Goal: Contribute content

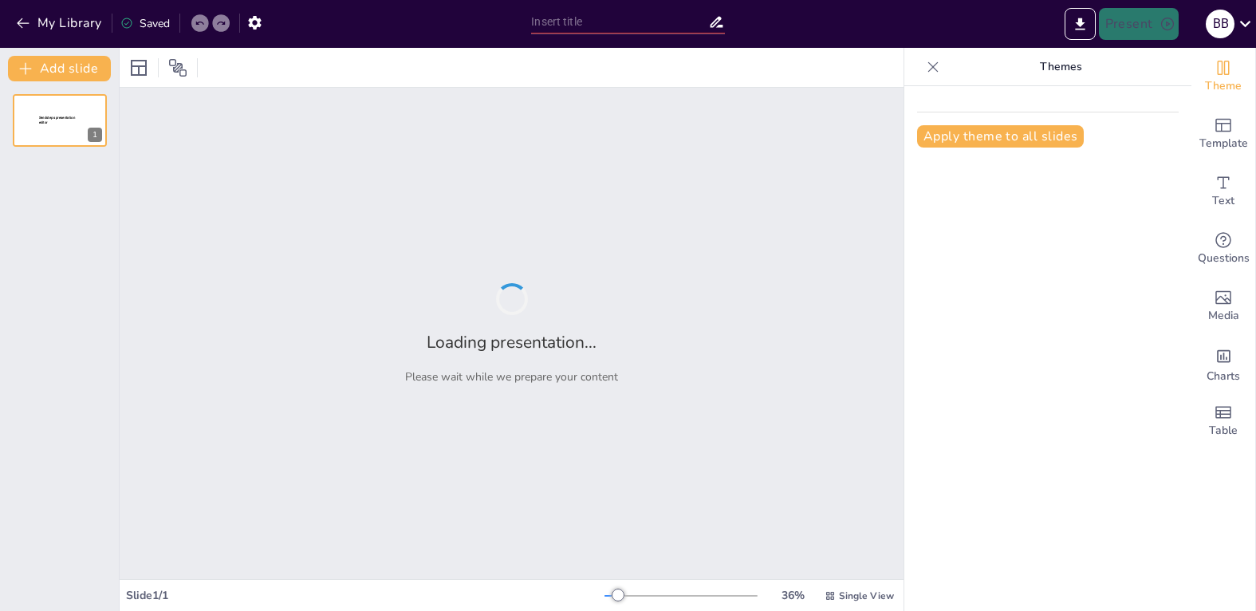
type input "Арт-терапія для дітей з РДА (МАЛЮВАННЯ)"
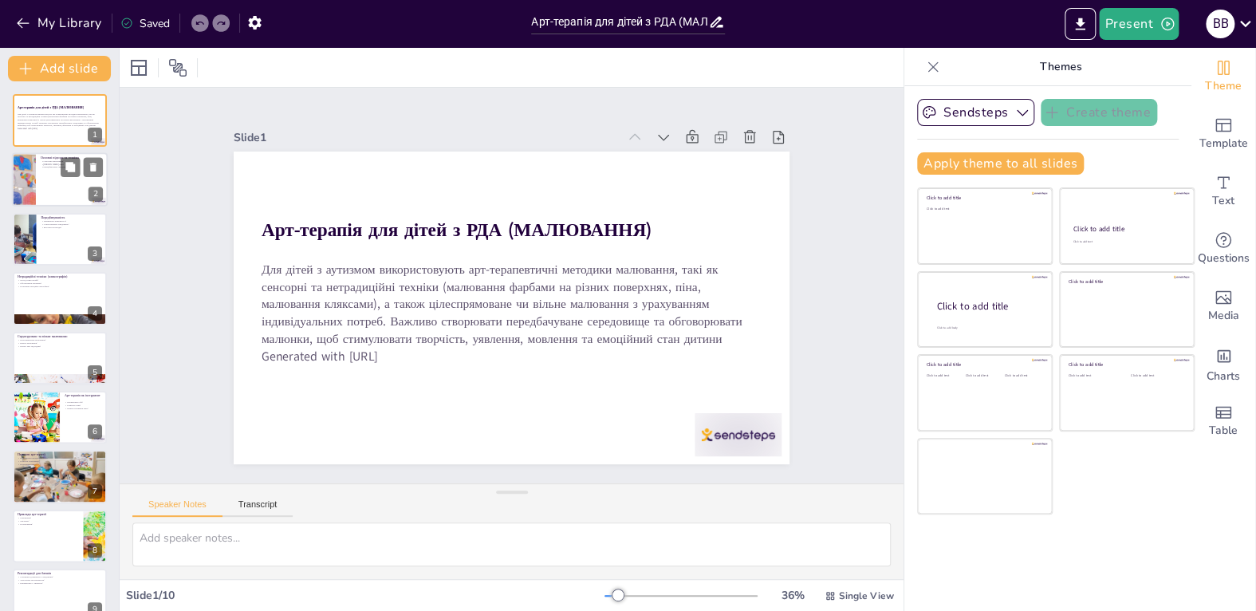
click at [57, 191] on div at bounding box center [60, 180] width 96 height 54
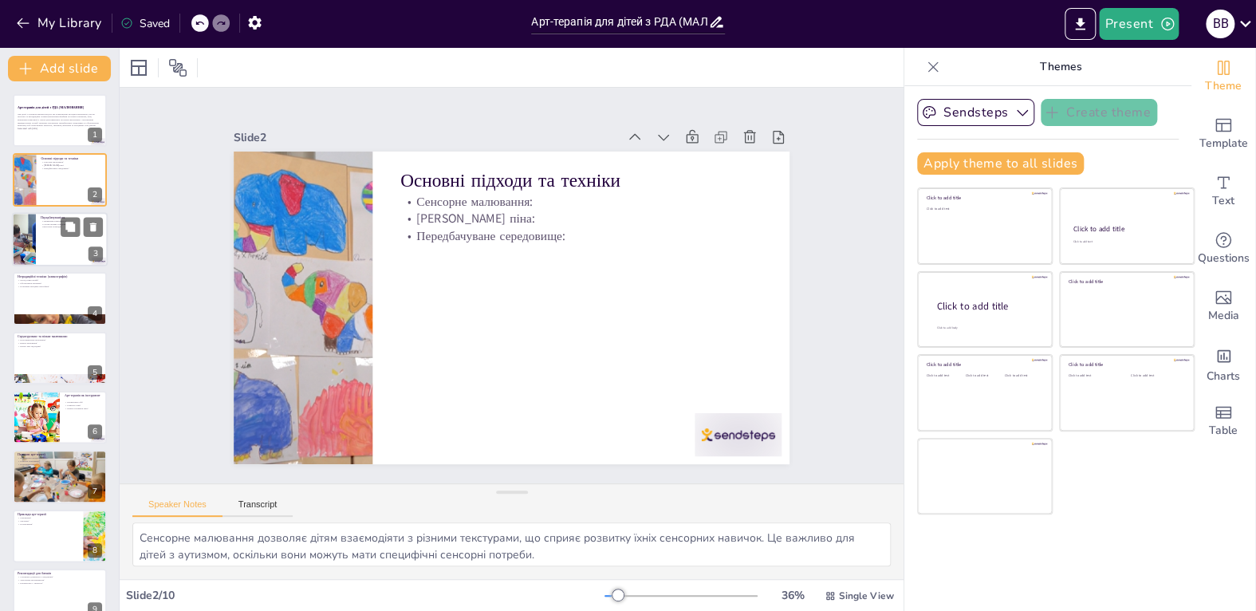
click at [49, 234] on div at bounding box center [60, 239] width 96 height 54
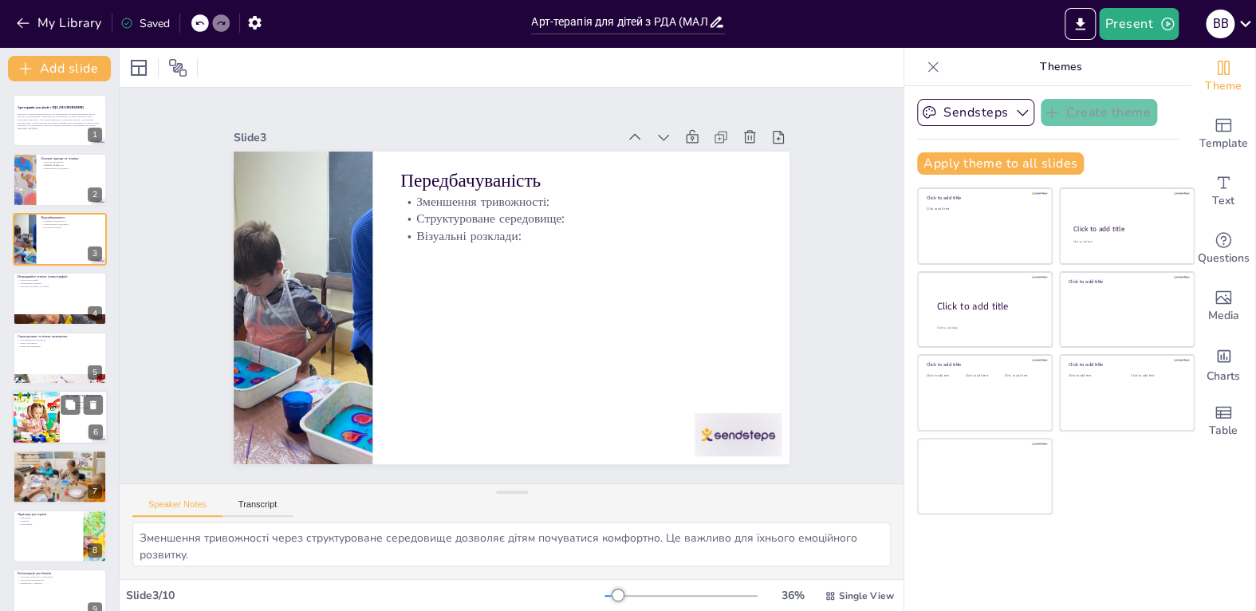
click at [31, 412] on div at bounding box center [35, 417] width 82 height 54
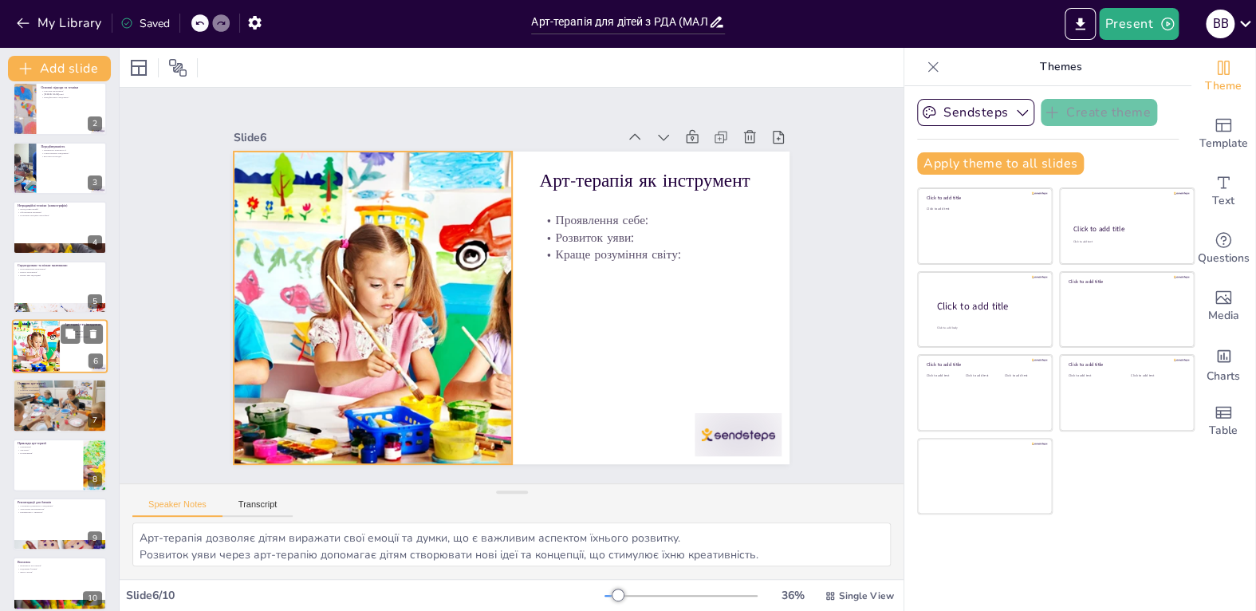
click at [34, 347] on div at bounding box center [35, 346] width 82 height 54
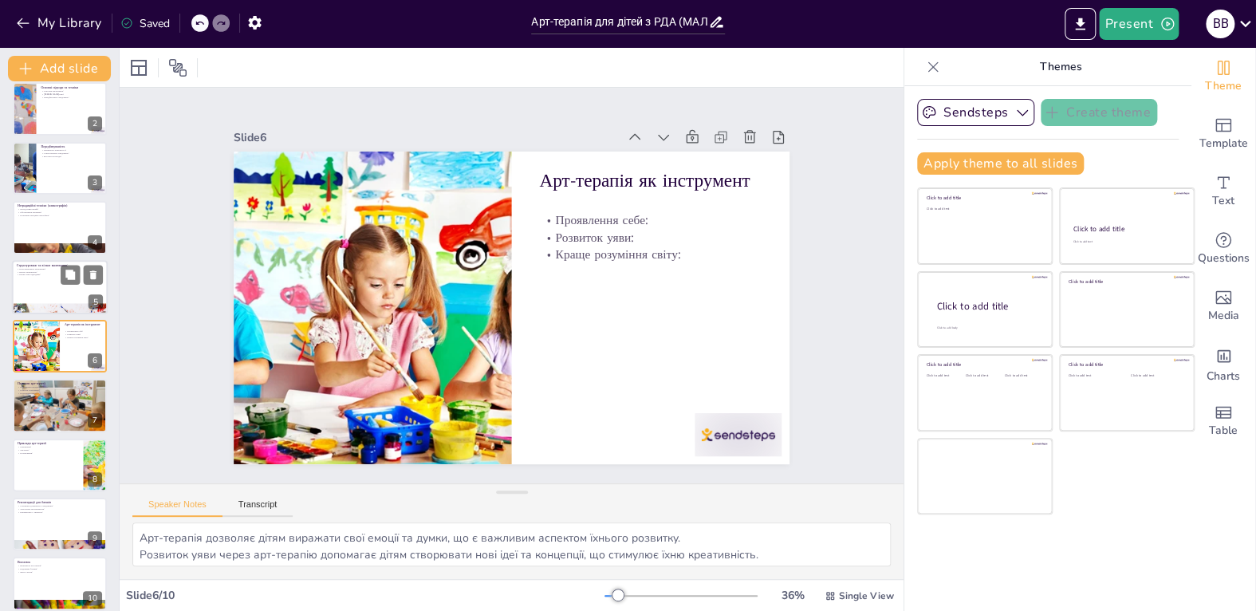
click at [34, 293] on div at bounding box center [60, 287] width 96 height 54
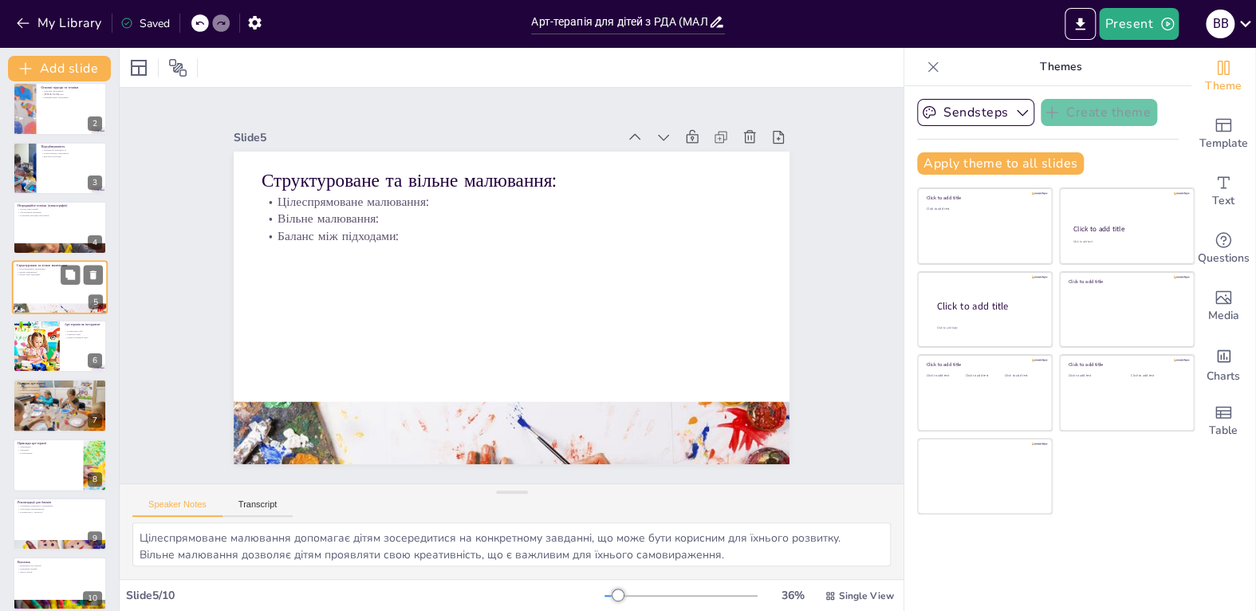
scroll to position [11, 0]
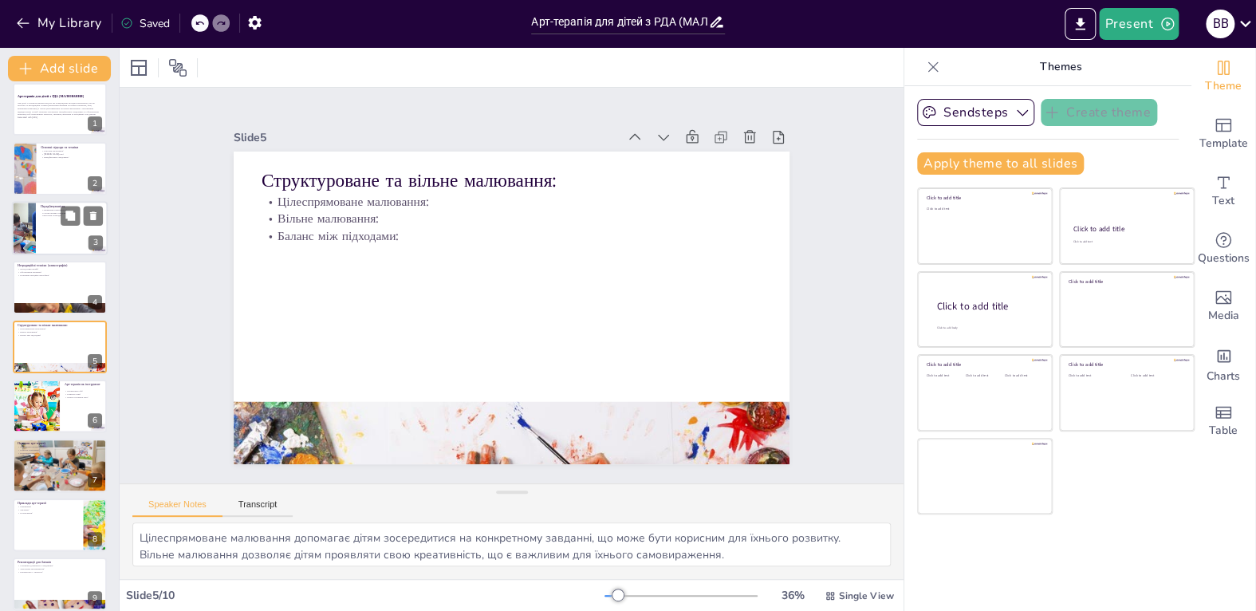
click at [50, 231] on div at bounding box center [60, 228] width 96 height 54
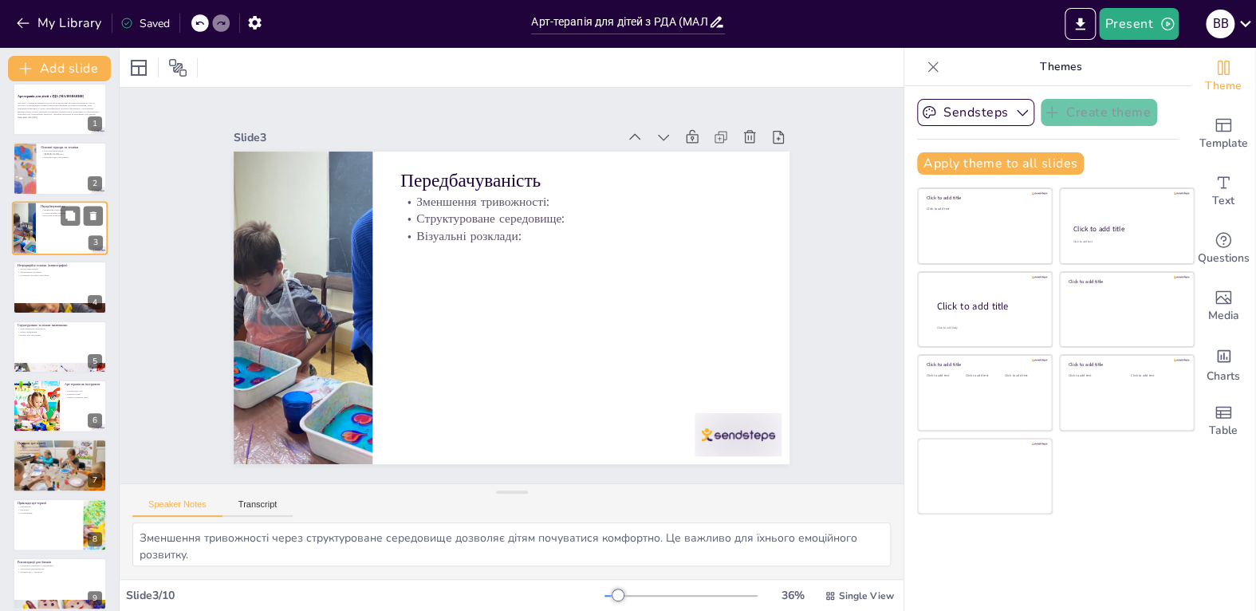
scroll to position [0, 0]
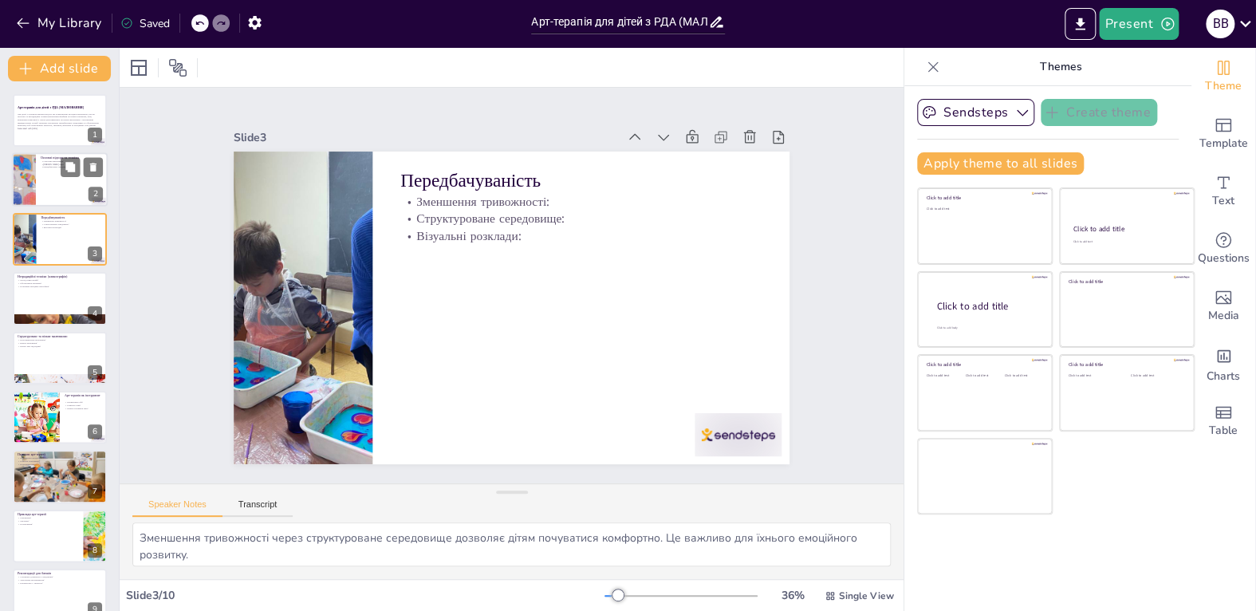
click at [57, 187] on div at bounding box center [60, 180] width 96 height 54
type textarea "Сенсорне малювання дозволяє дітям взаємодіяти з різними текстурами, що сприяє р…"
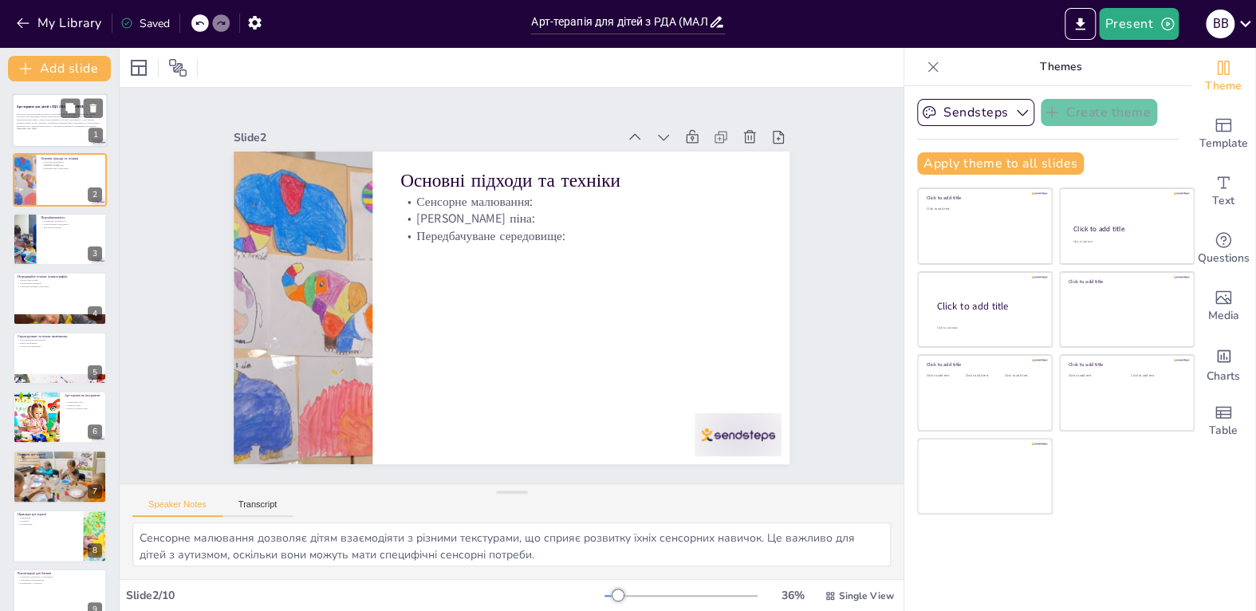
click at [46, 125] on p "Для дітей з аутизмом використовують арт-терапевтичні методики малювання, такі я…" at bounding box center [60, 119] width 86 height 15
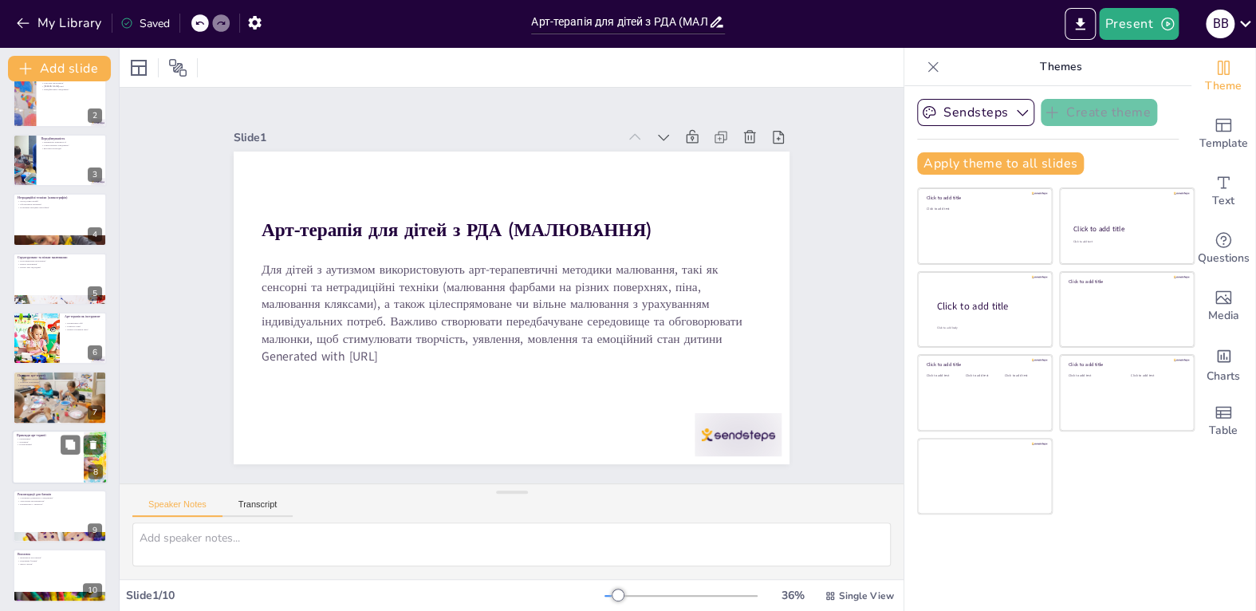
scroll to position [82, 0]
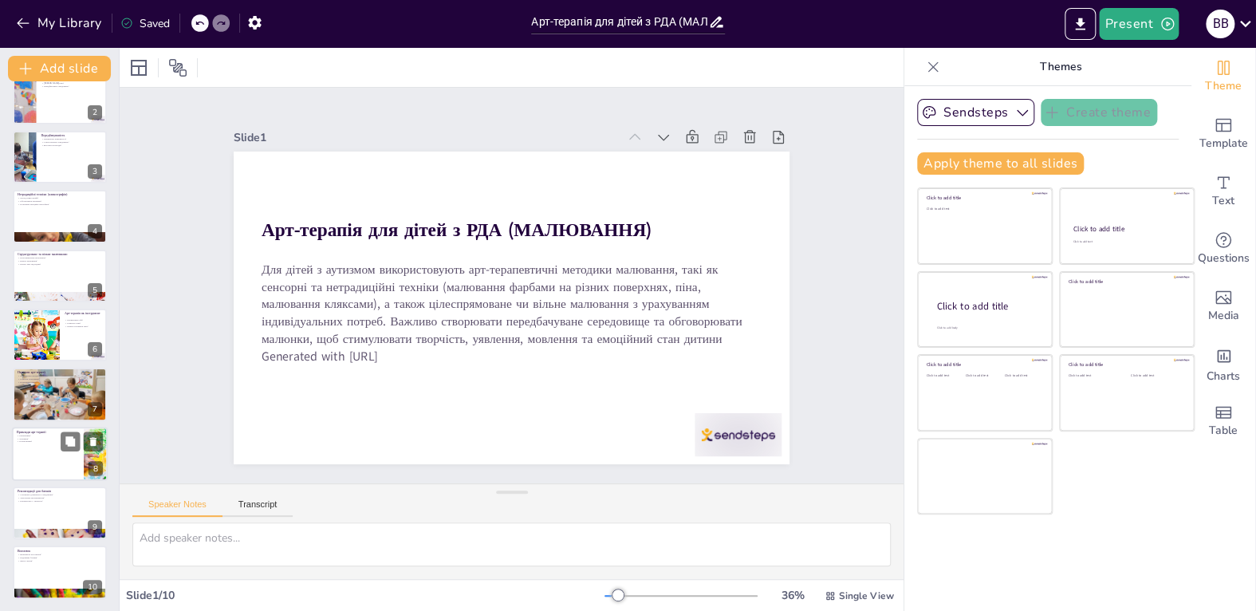
click at [41, 471] on div at bounding box center [60, 454] width 96 height 54
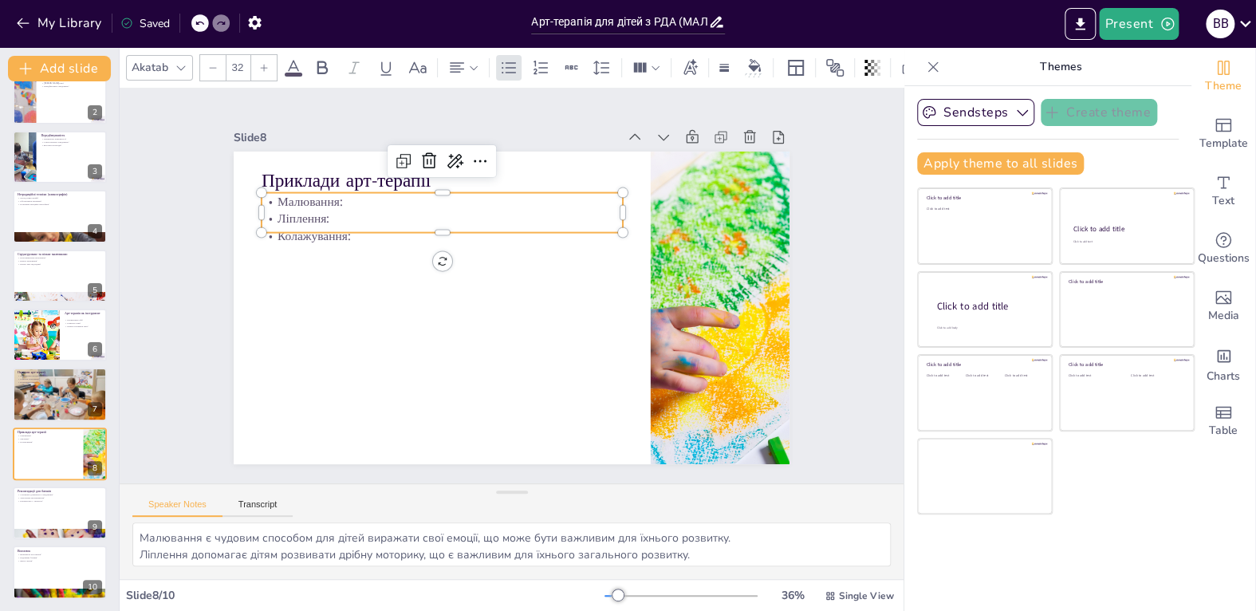
click at [507, 194] on p "Малювання:" at bounding box center [571, 193] width 128 height 349
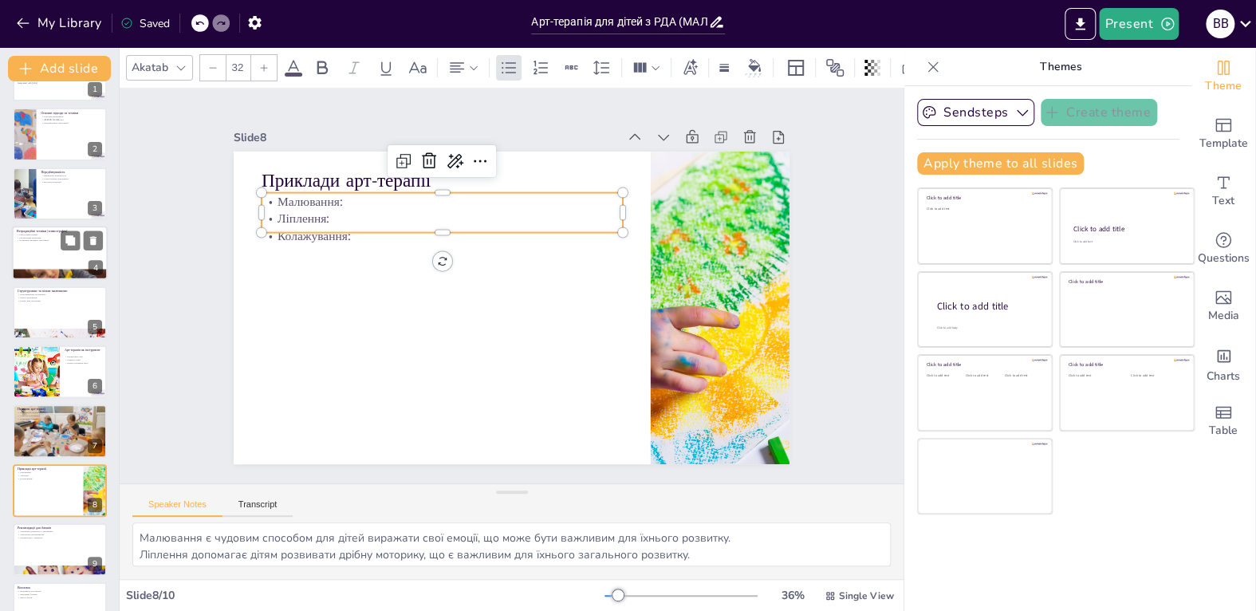
scroll to position [0, 0]
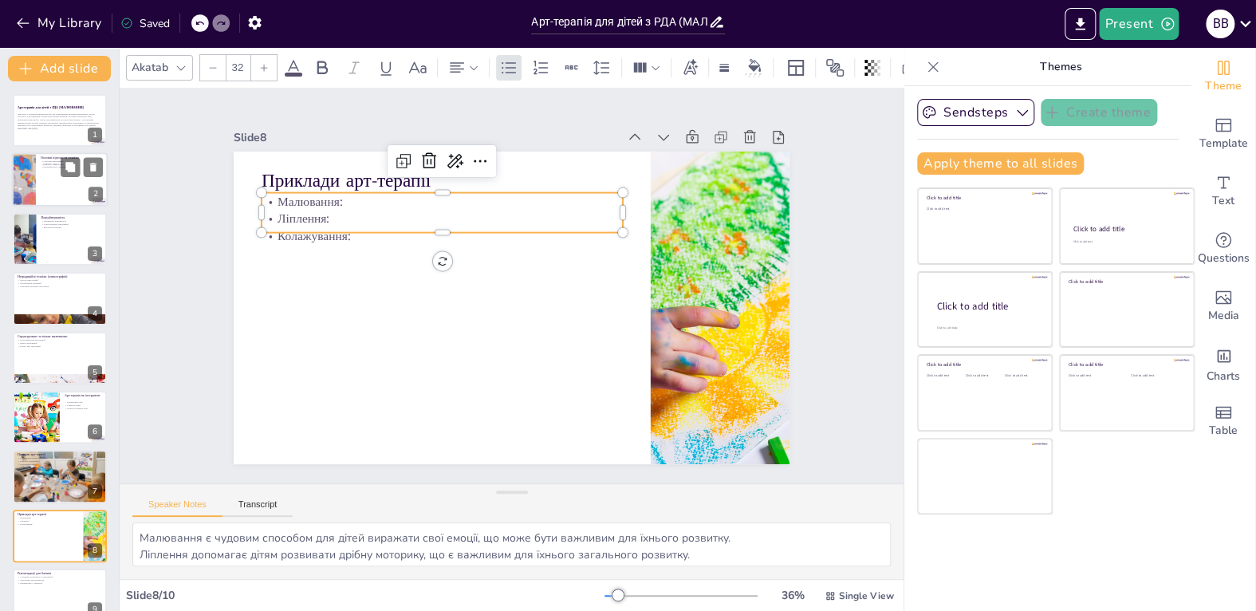
click at [46, 160] on p "Сенсорне малювання:" at bounding box center [72, 161] width 62 height 3
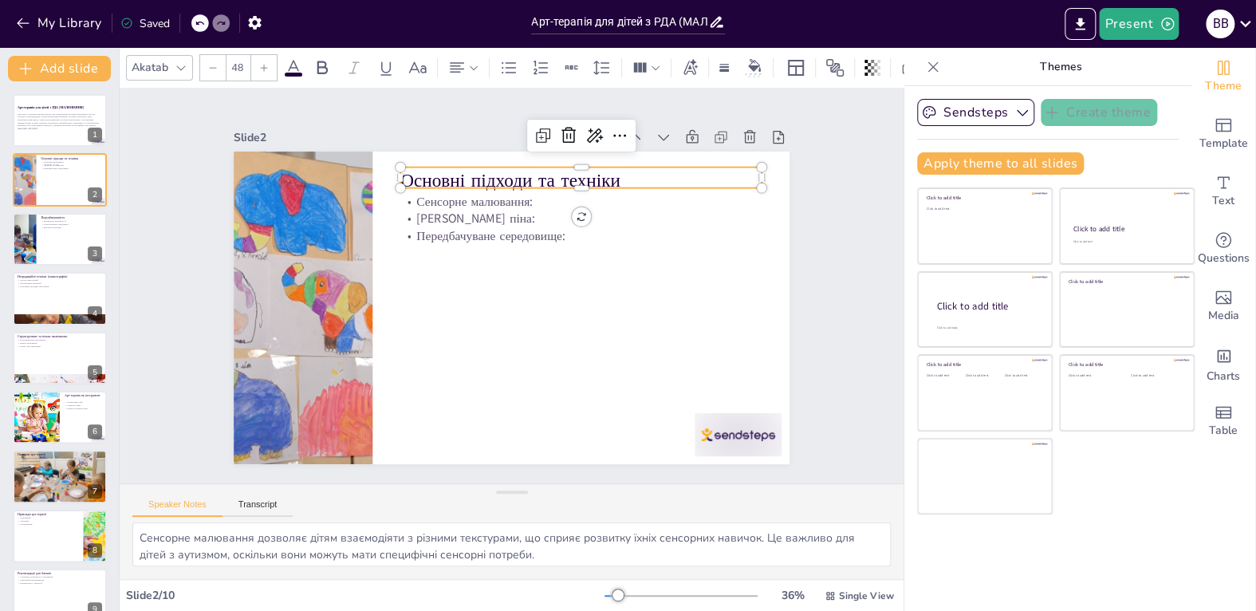
click at [440, 182] on div "Основні підходи та техніки Сенсорне малювання: Кольорова піна: Передбачуване се…" at bounding box center [501, 304] width 638 height 549
click at [76, 484] on div at bounding box center [60, 476] width 96 height 72
type textarea "Арт-терапія допомагає дітям покращити свій емоційний стан, що є основою їхнього…"
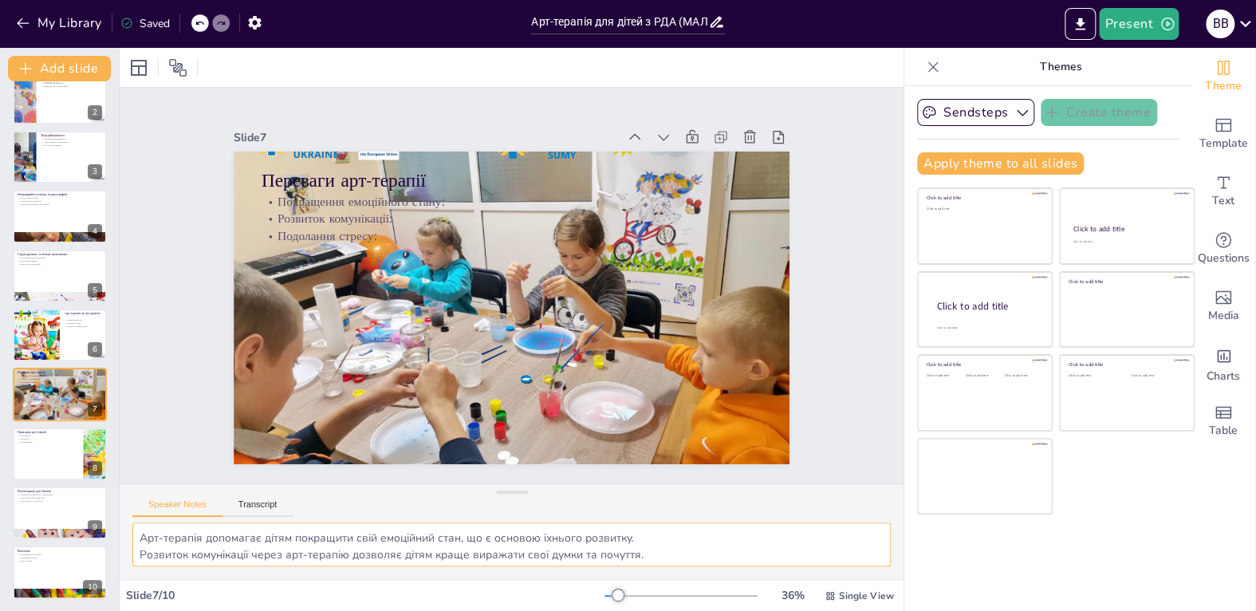
click at [258, 558] on textarea "Арт-терапія допомагає дітям покращити свій емоційний стан, що є основою їхнього…" at bounding box center [511, 544] width 759 height 44
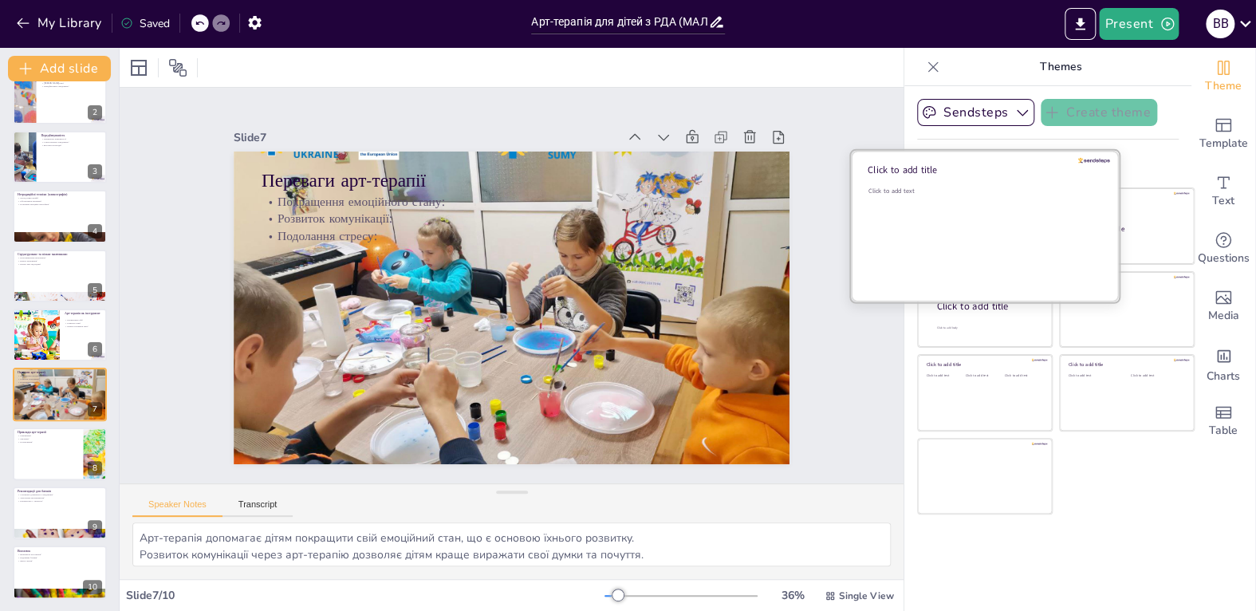
click at [975, 221] on div "Click to add text" at bounding box center [983, 236] width 228 height 99
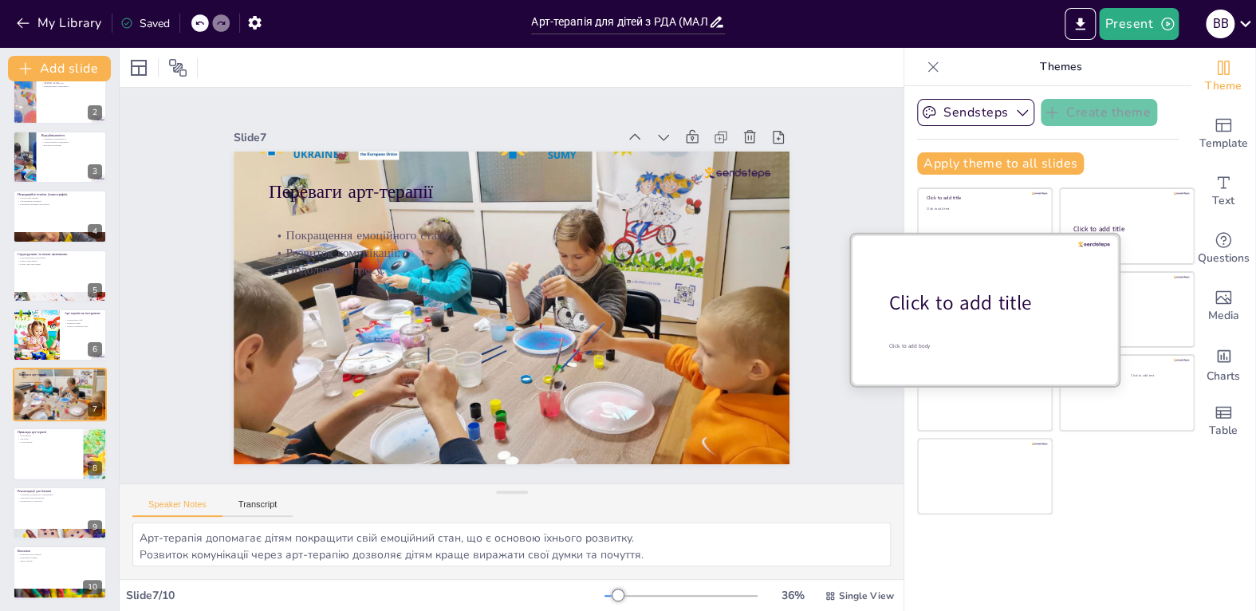
click at [975, 325] on div at bounding box center [985, 309] width 268 height 151
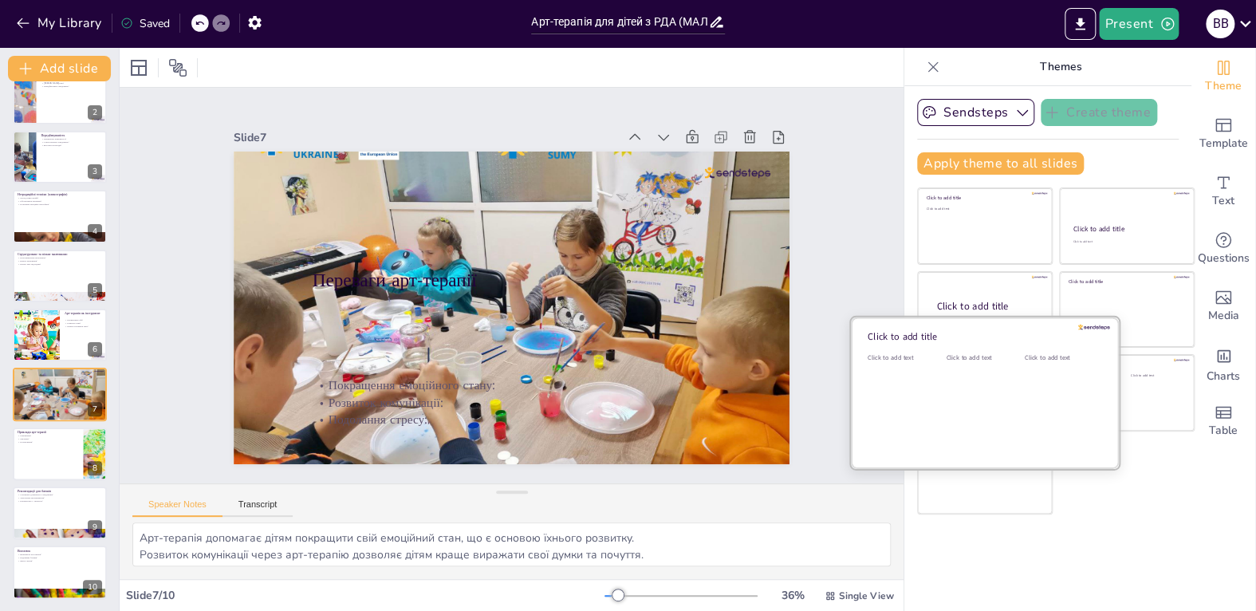
click at [968, 396] on div "Click to add text" at bounding box center [982, 402] width 72 height 99
